Goal: Find specific page/section: Find specific page/section

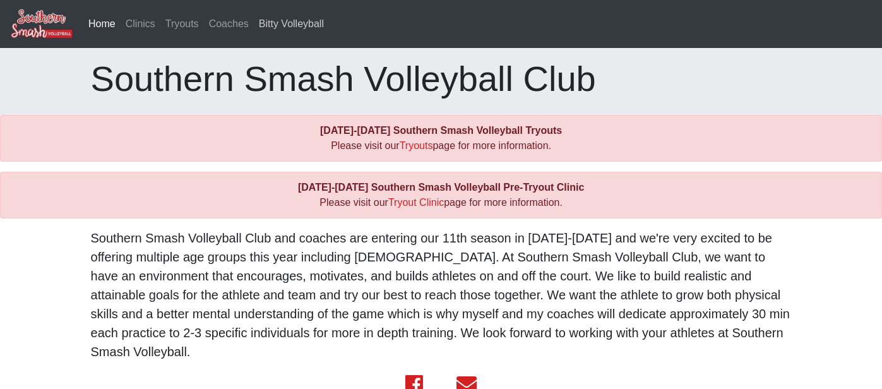
click at [267, 27] on link "Bitty Volleyball" at bounding box center [291, 23] width 75 height 25
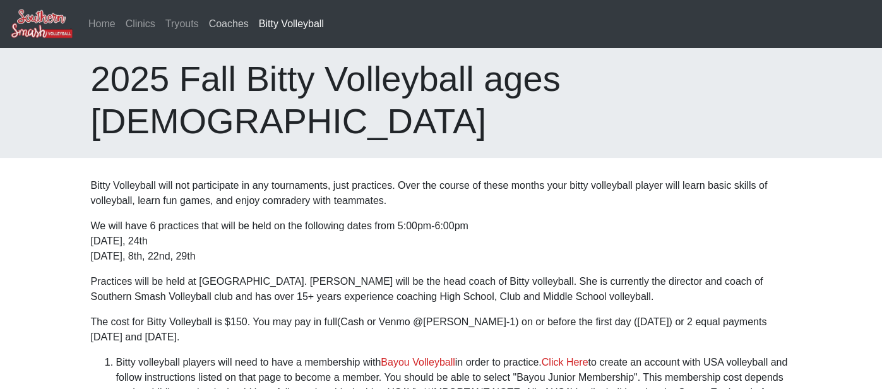
click at [239, 27] on link "Coaches" at bounding box center [229, 23] width 50 height 25
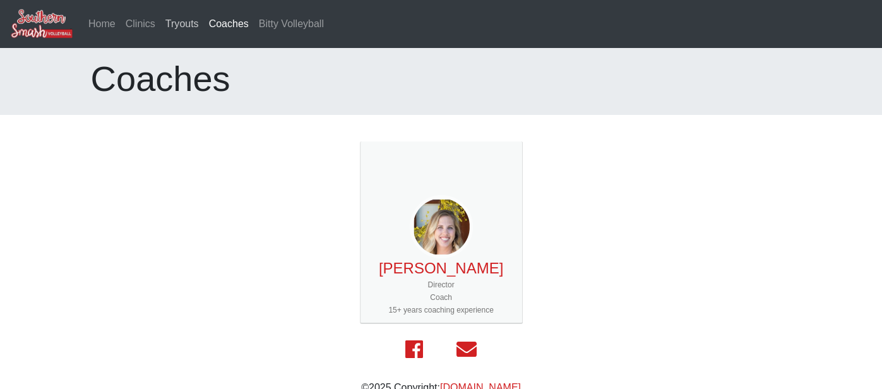
click at [196, 25] on link "Tryouts" at bounding box center [182, 23] width 44 height 25
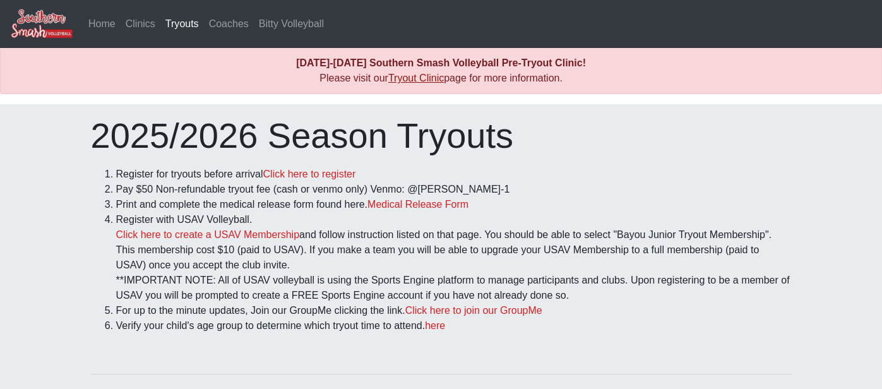
click at [409, 78] on link "Tryout Clinic" at bounding box center [416, 78] width 56 height 11
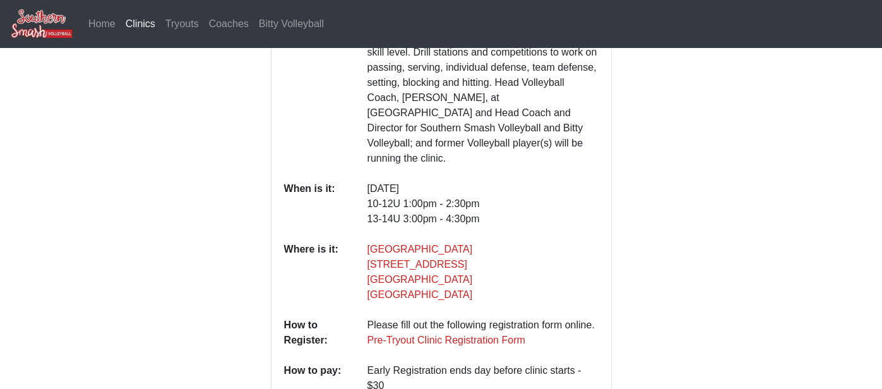
scroll to position [171, 0]
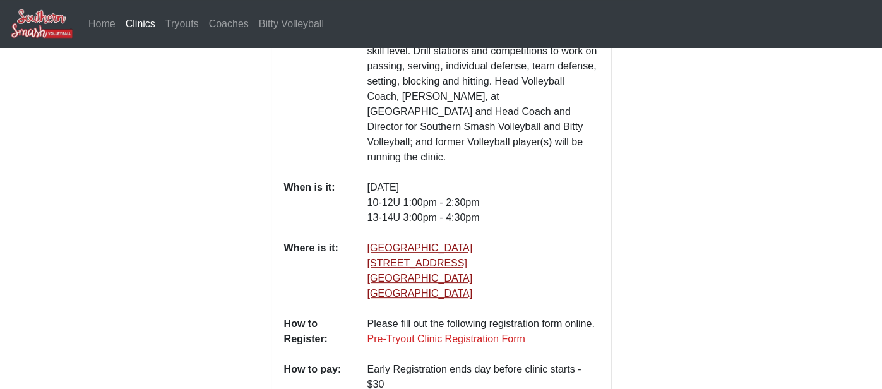
click at [446, 260] on link "[GEOGRAPHIC_DATA] [STREET_ADDRESS]" at bounding box center [419, 270] width 105 height 56
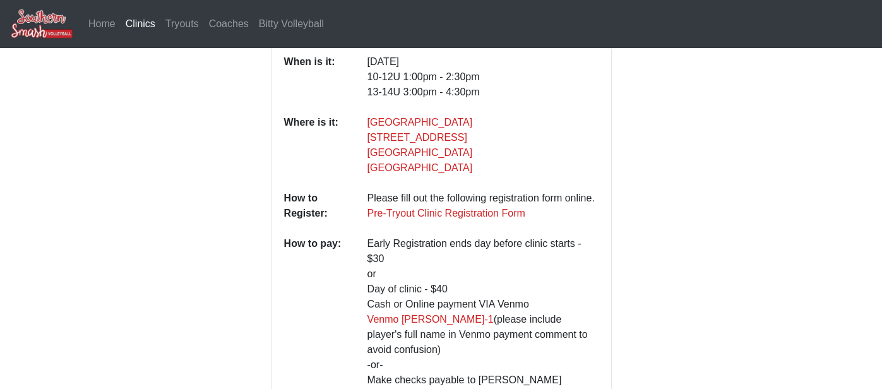
scroll to position [288, 0]
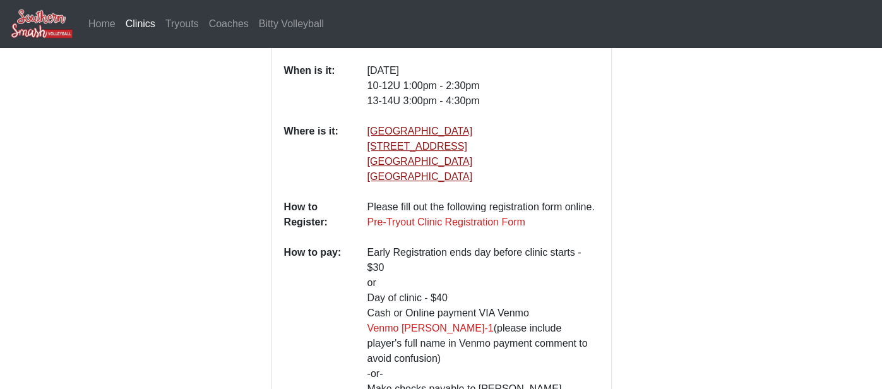
click at [453, 146] on link "[GEOGRAPHIC_DATA] [STREET_ADDRESS]" at bounding box center [419, 154] width 105 height 56
